Goal: Information Seeking & Learning: Learn about a topic

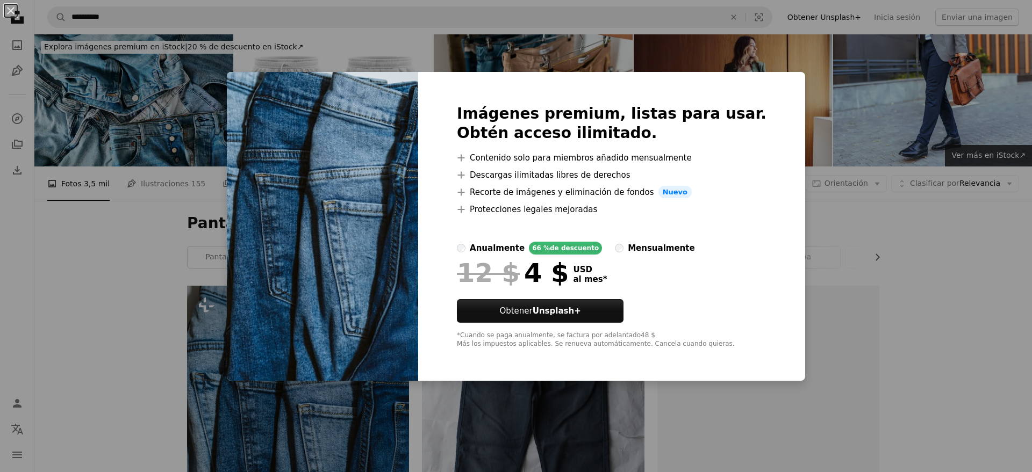
click at [128, 15] on div "An X shape Imágenes premium, listas para usar. Obtén acceso ilimitado. A plus s…" at bounding box center [516, 236] width 1032 height 472
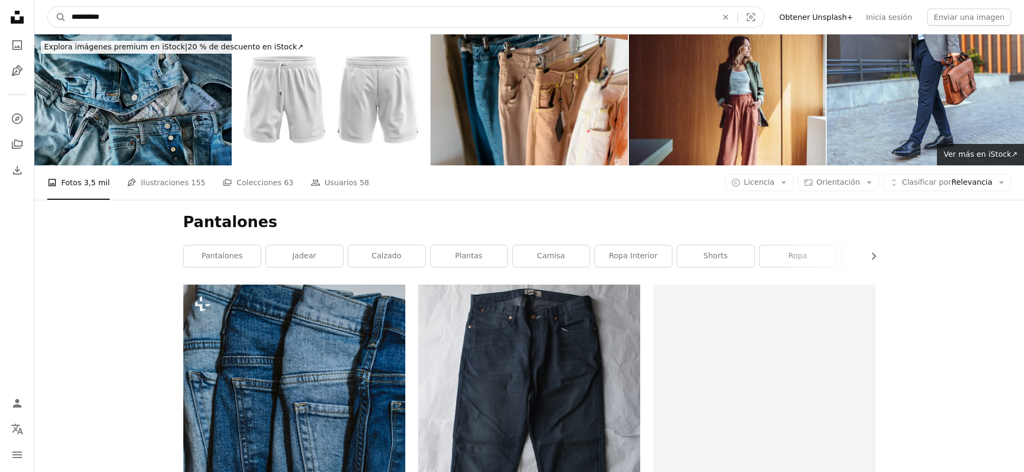
click at [133, 17] on input "**********" at bounding box center [390, 17] width 648 height 20
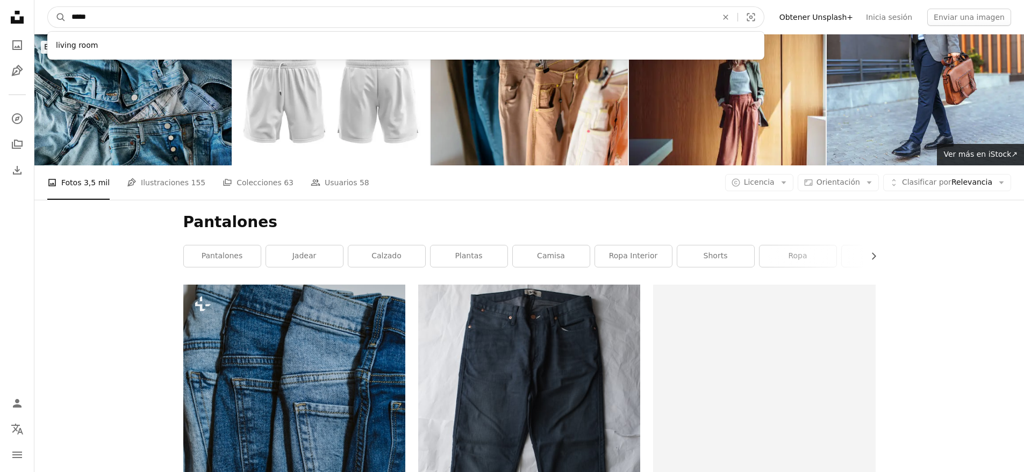
type input "*****"
click at [48, 7] on button "A magnifying glass" at bounding box center [57, 17] width 18 height 20
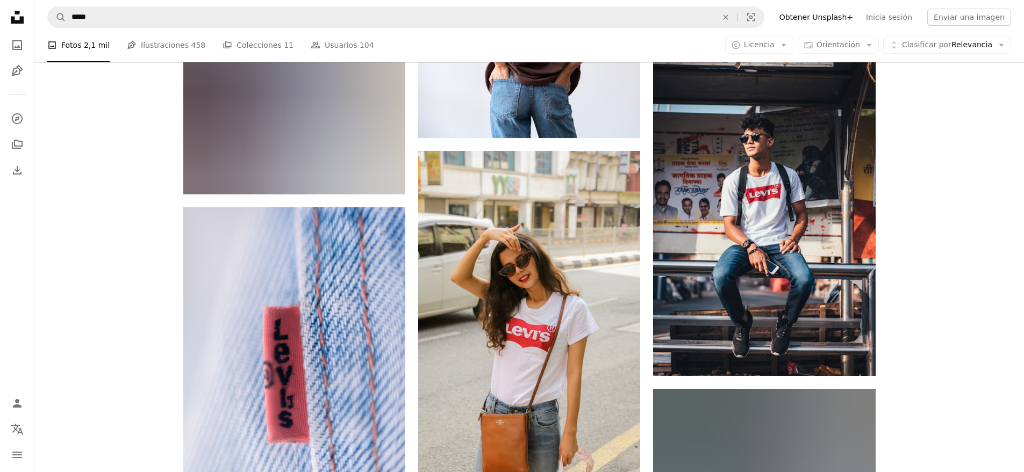
scroll to position [1756, 0]
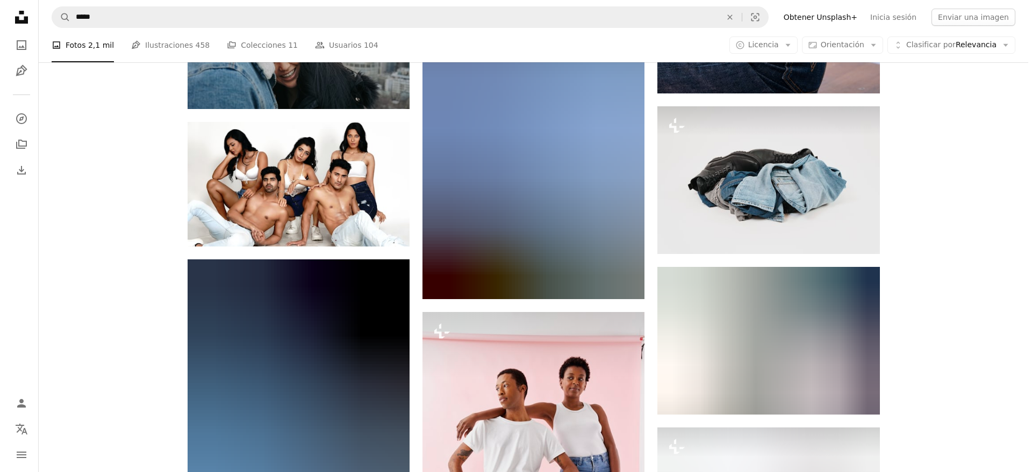
scroll to position [2549, 0]
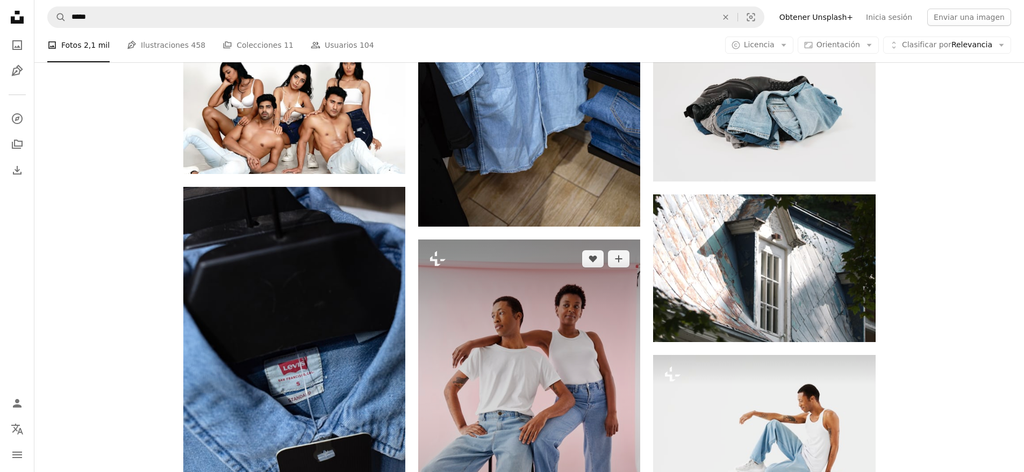
click at [538, 299] on img at bounding box center [529, 406] width 222 height 333
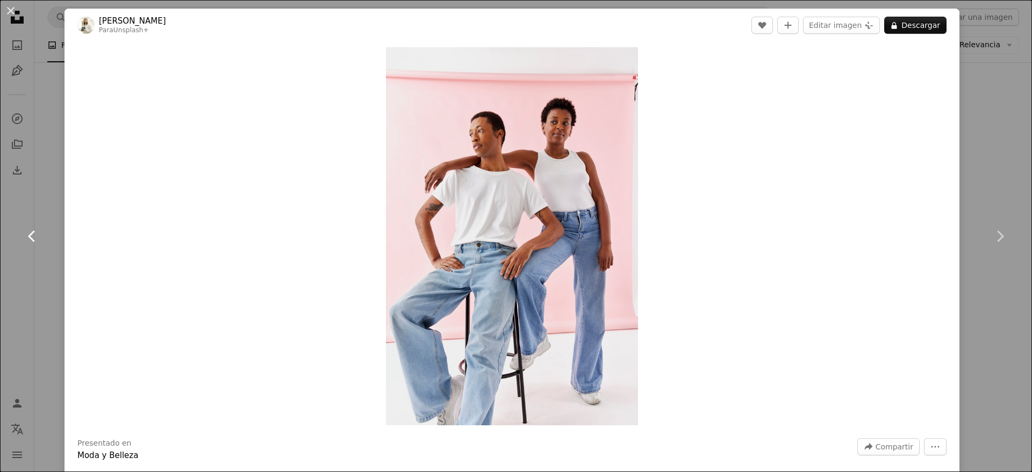
click at [48, 261] on link "Chevron left" at bounding box center [32, 236] width 64 height 103
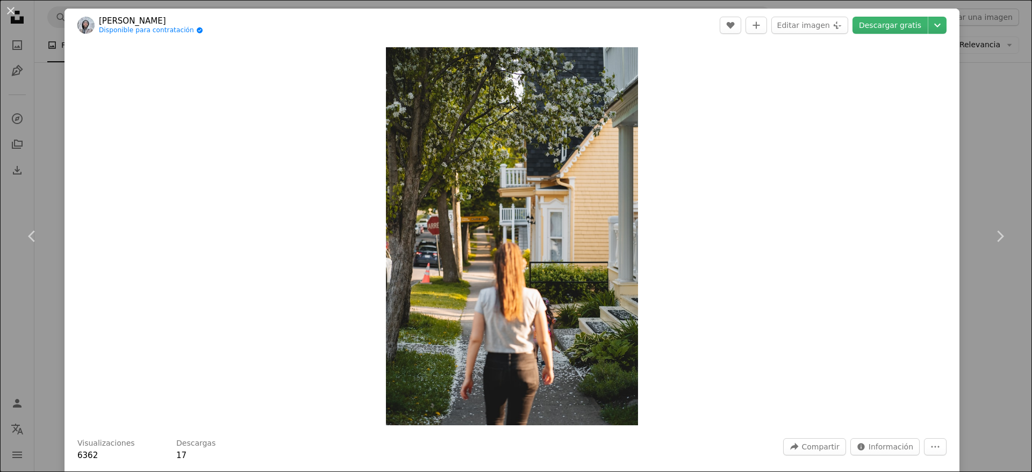
scroll to position [349, 0]
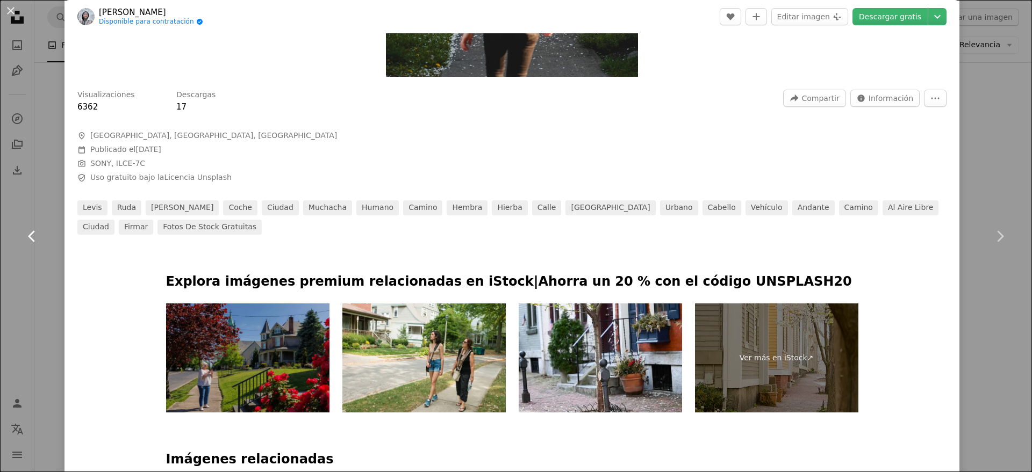
click at [47, 254] on link "Chevron left" at bounding box center [32, 236] width 64 height 103
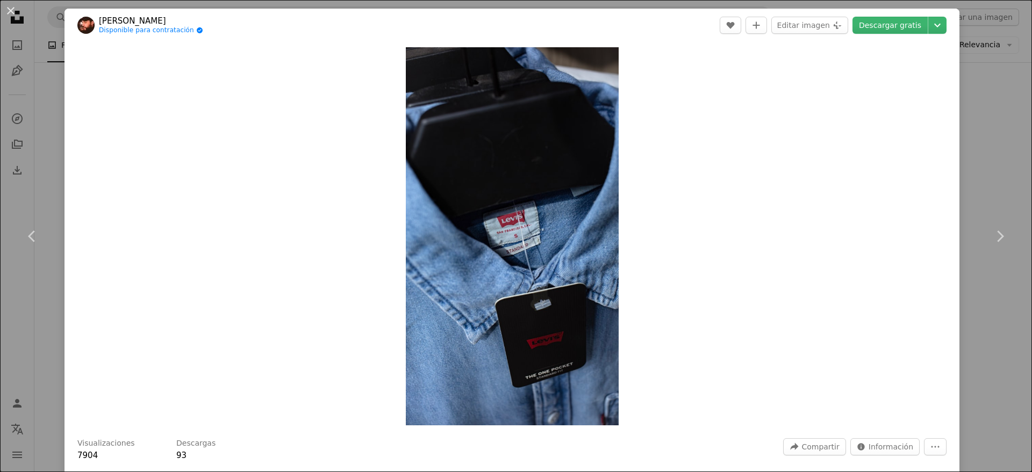
click at [950, 121] on div "Zoom in" at bounding box center [511, 236] width 895 height 389
click at [969, 9] on div "An X shape Chevron left Chevron right Zakaria Issaad Disponible para contrataci…" at bounding box center [516, 236] width 1032 height 472
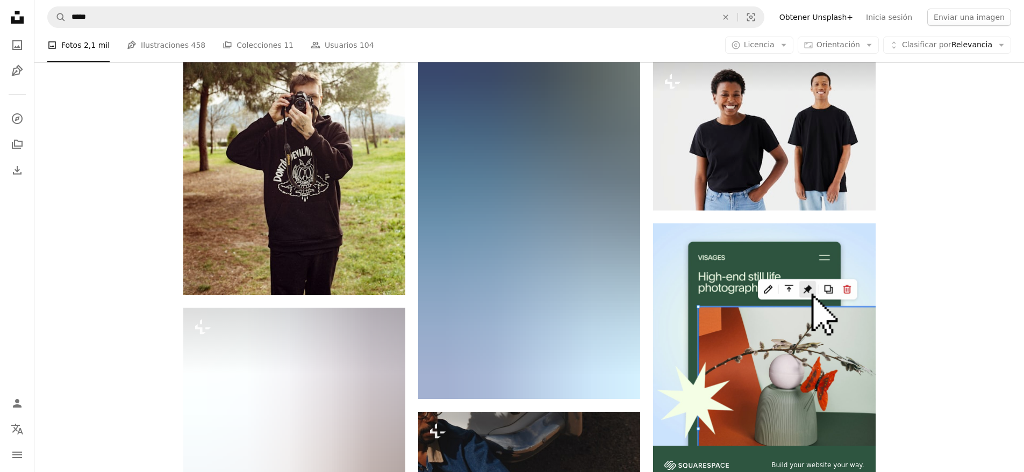
scroll to position [4474, 0]
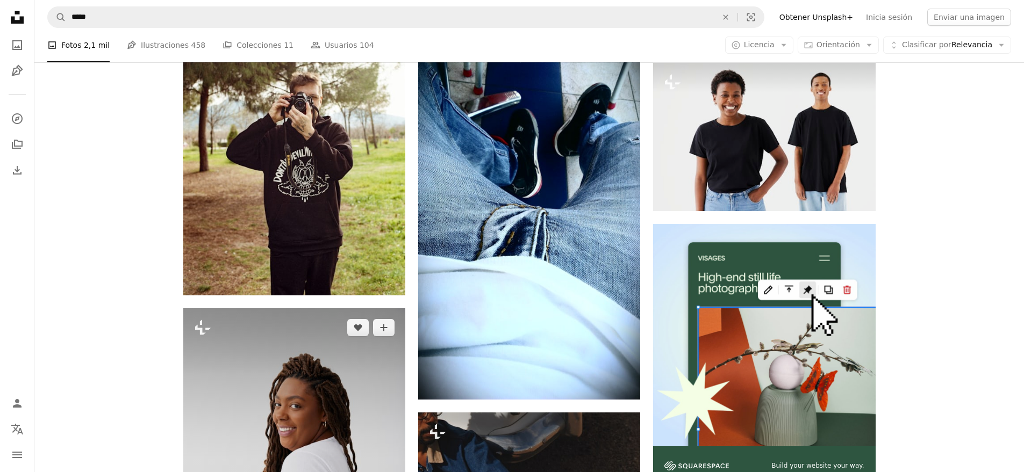
click at [296, 308] on img at bounding box center [294, 474] width 222 height 333
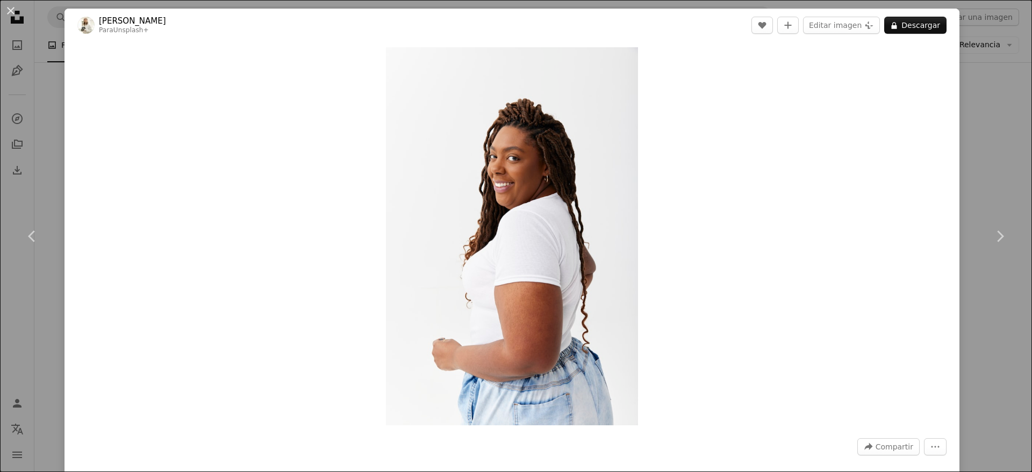
click at [973, 174] on div "An X shape Chevron left Chevron right [PERSON_NAME] Para Unsplash+ A heart A pl…" at bounding box center [516, 236] width 1032 height 472
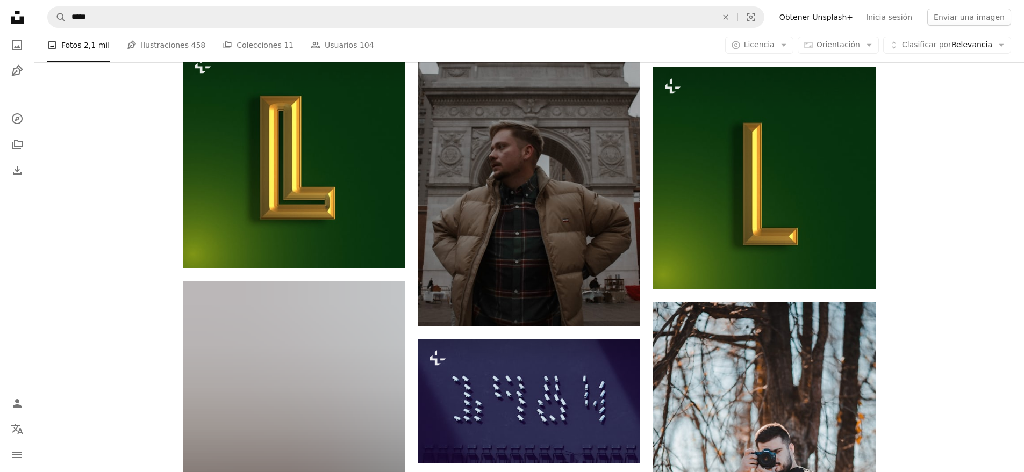
scroll to position [9439, 0]
